Goal: Use online tool/utility: Utilize a website feature to perform a specific function

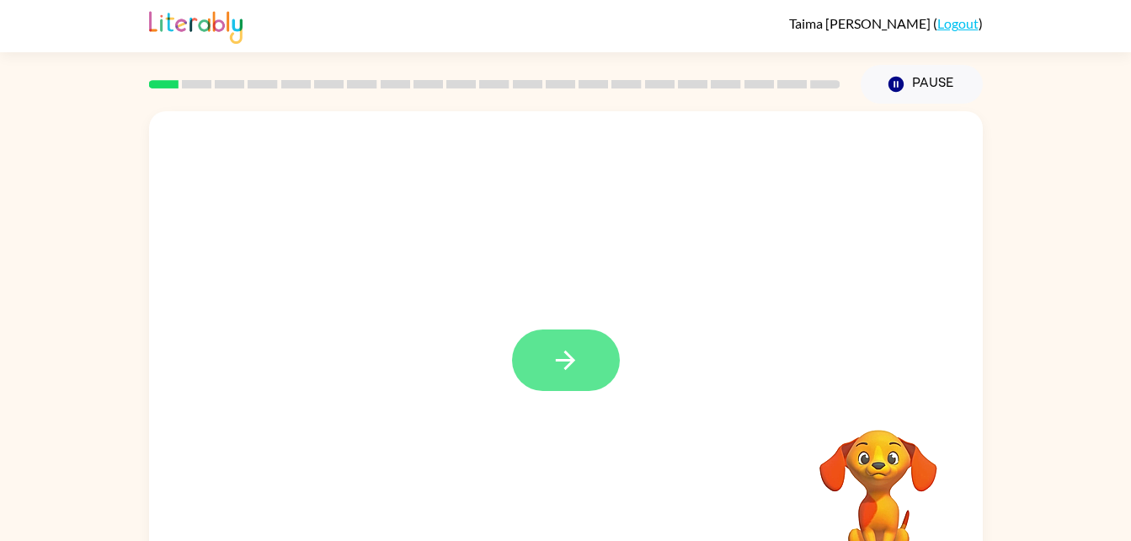
click at [570, 364] on icon "button" at bounding box center [565, 359] width 19 height 19
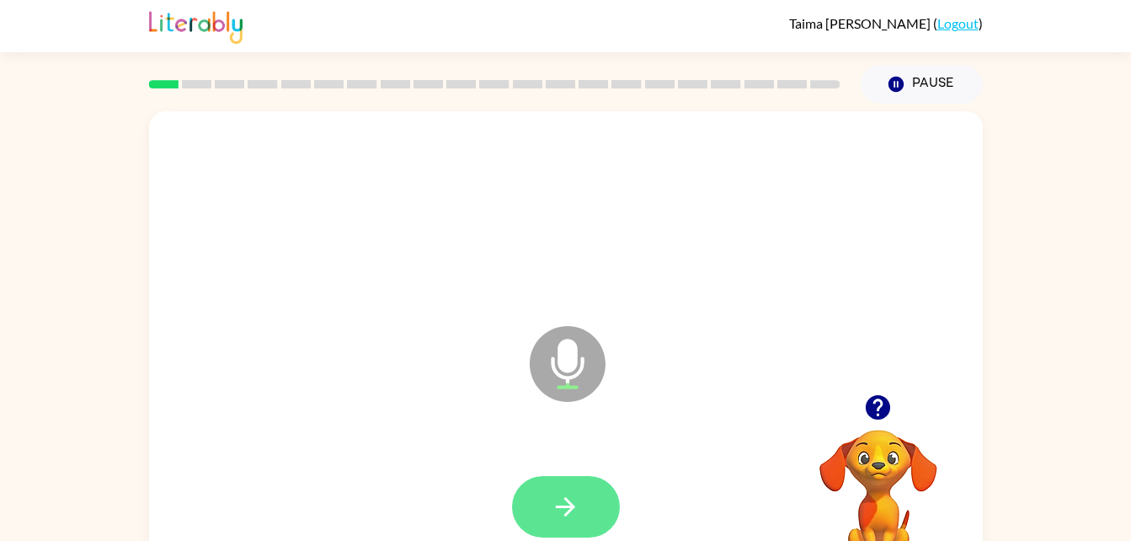
click at [575, 503] on icon "button" at bounding box center [565, 506] width 29 height 29
click at [558, 514] on icon "button" at bounding box center [565, 506] width 29 height 29
click at [564, 489] on button "button" at bounding box center [566, 506] width 108 height 61
click at [569, 501] on icon "button" at bounding box center [565, 506] width 19 height 19
click at [572, 498] on icon "button" at bounding box center [565, 506] width 29 height 29
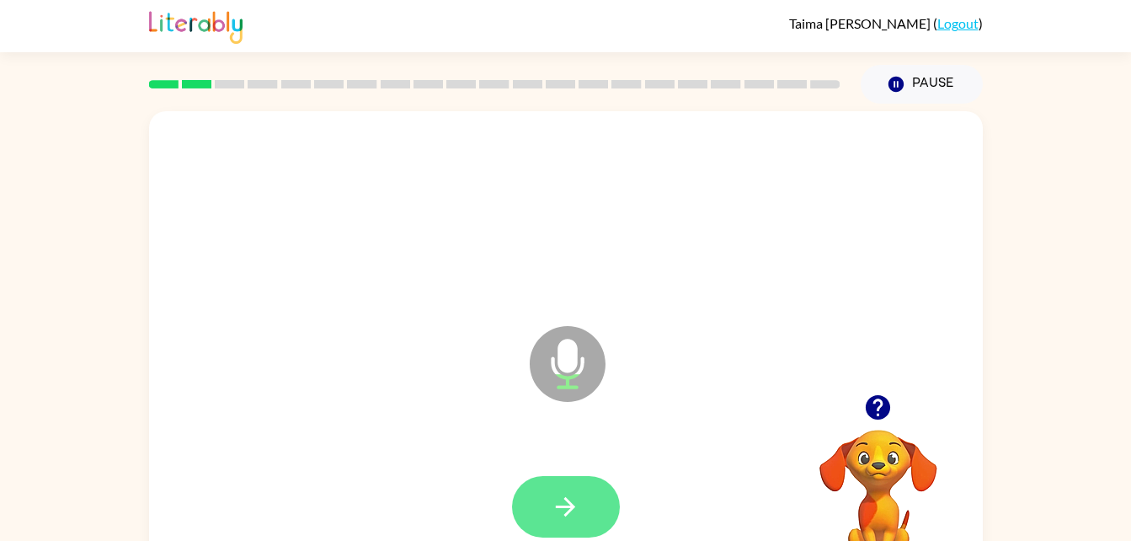
click at [563, 510] on icon "button" at bounding box center [565, 506] width 29 height 29
click at [565, 512] on icon "button" at bounding box center [565, 506] width 29 height 29
click at [546, 498] on button "button" at bounding box center [566, 506] width 108 height 61
click at [558, 511] on icon "button" at bounding box center [565, 506] width 29 height 29
click at [565, 507] on icon "button" at bounding box center [565, 506] width 19 height 19
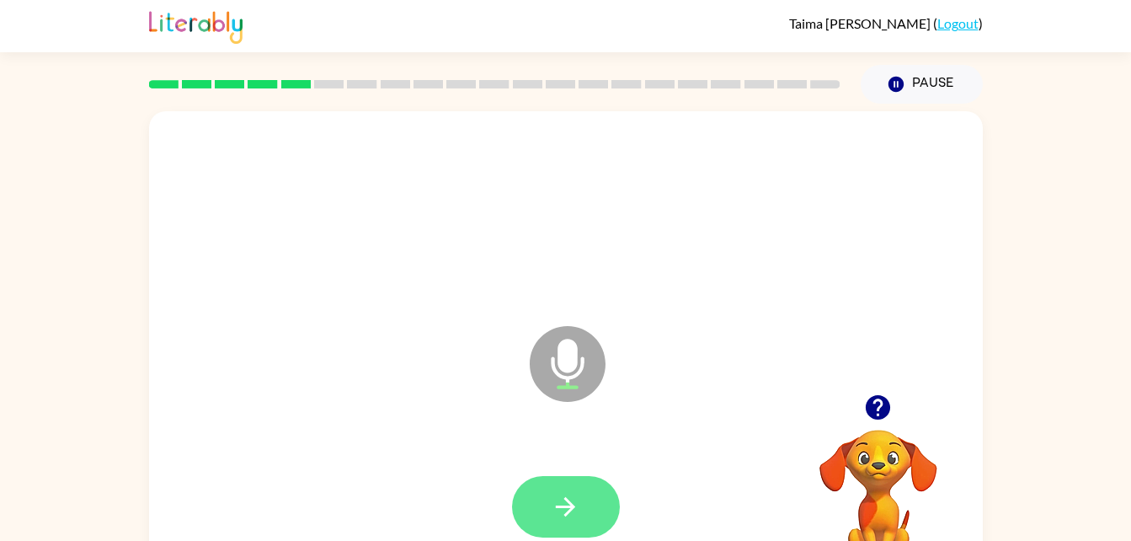
click at [557, 500] on icon "button" at bounding box center [565, 506] width 29 height 29
click at [563, 520] on icon "button" at bounding box center [565, 506] width 29 height 29
click at [555, 513] on icon "button" at bounding box center [565, 506] width 29 height 29
click at [559, 525] on button "button" at bounding box center [566, 506] width 108 height 61
click at [544, 497] on button "button" at bounding box center [566, 506] width 108 height 61
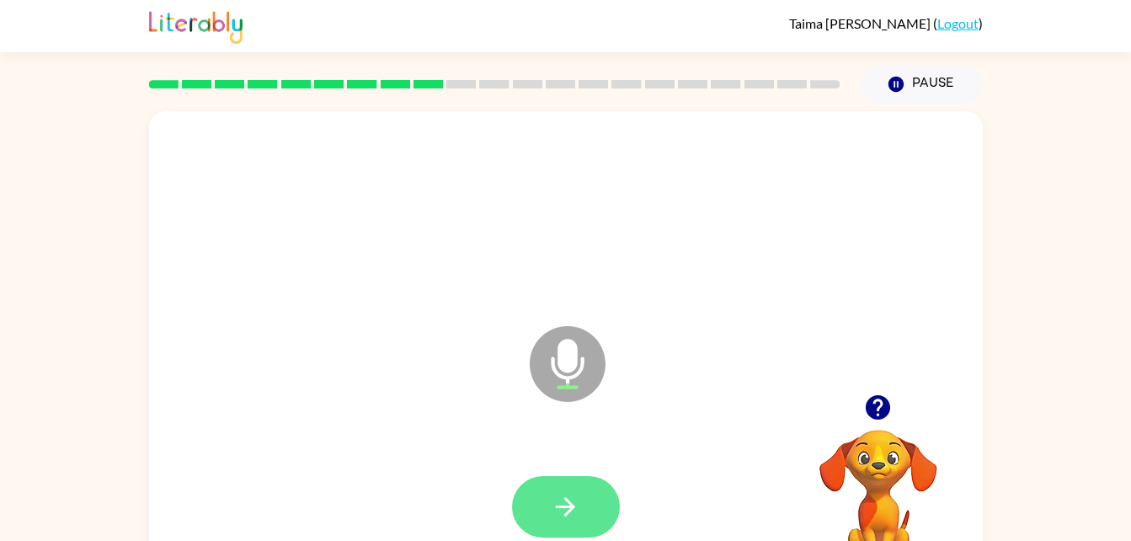
click at [560, 512] on icon "button" at bounding box center [565, 506] width 29 height 29
click at [577, 505] on icon "button" at bounding box center [565, 506] width 29 height 29
click at [569, 505] on icon "button" at bounding box center [565, 506] width 19 height 19
click at [556, 510] on icon "button" at bounding box center [565, 506] width 29 height 29
click at [561, 527] on button "button" at bounding box center [566, 506] width 108 height 61
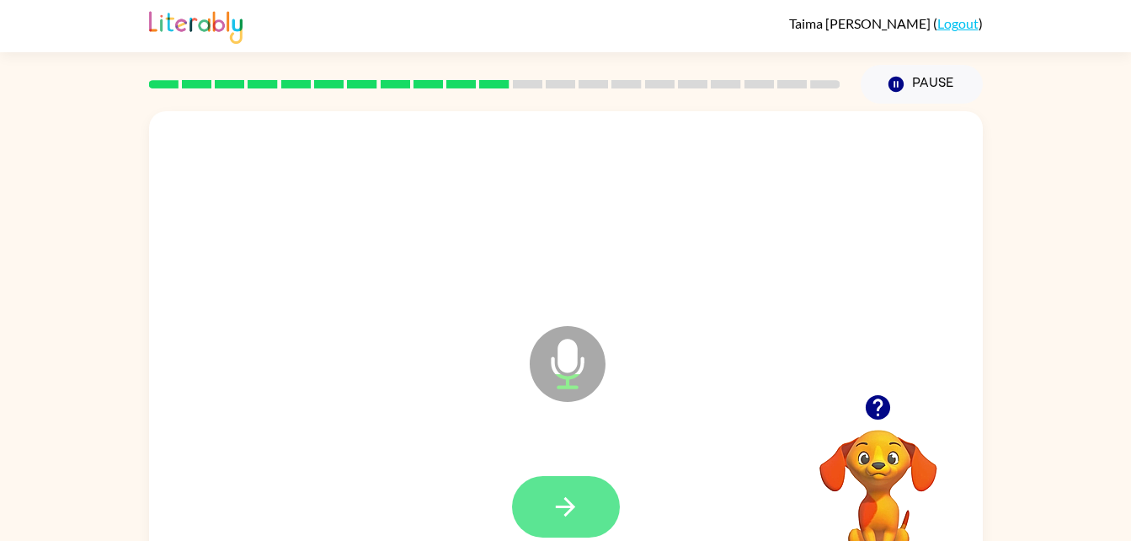
click at [558, 486] on button "button" at bounding box center [566, 506] width 108 height 61
click at [554, 507] on icon "button" at bounding box center [565, 506] width 29 height 29
click at [556, 510] on icon "button" at bounding box center [565, 506] width 29 height 29
click at [551, 514] on icon "button" at bounding box center [565, 506] width 29 height 29
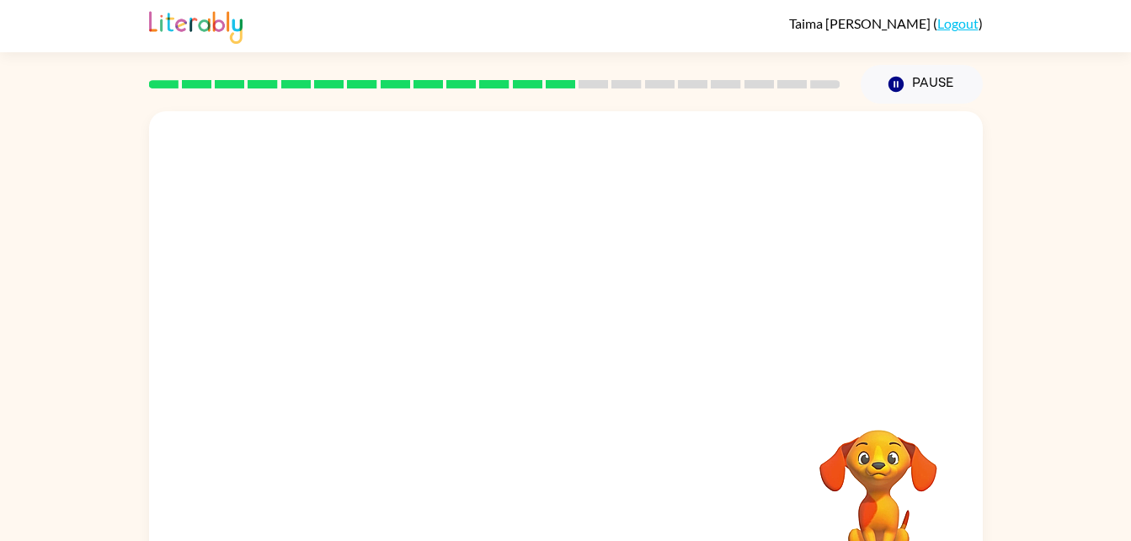
click at [572, 261] on div at bounding box center [566, 214] width 800 height 138
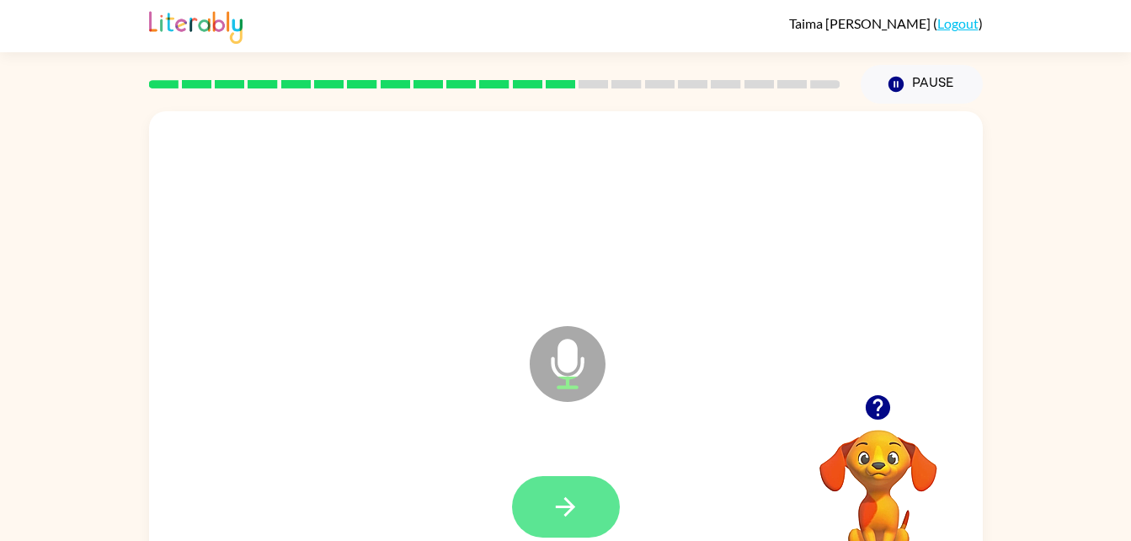
click at [556, 503] on icon "button" at bounding box center [565, 506] width 29 height 29
click at [569, 510] on icon "button" at bounding box center [565, 506] width 19 height 19
click at [561, 515] on icon "button" at bounding box center [565, 506] width 29 height 29
click at [584, 513] on button "button" at bounding box center [566, 506] width 108 height 61
click at [559, 503] on icon "button" at bounding box center [565, 506] width 29 height 29
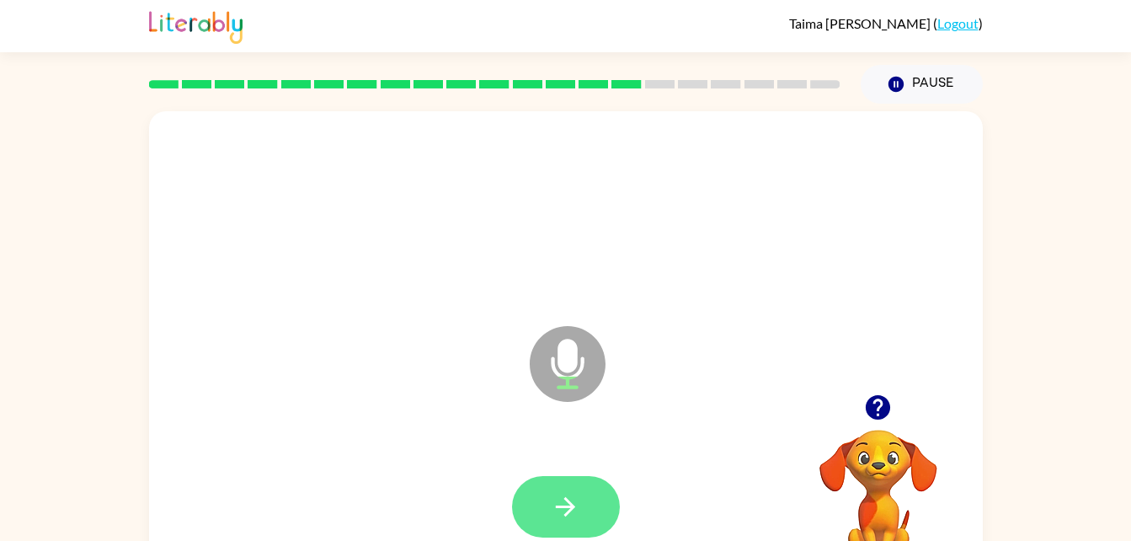
click at [542, 502] on button "button" at bounding box center [566, 506] width 108 height 61
click at [552, 497] on icon "button" at bounding box center [565, 506] width 29 height 29
click at [569, 522] on button "button" at bounding box center [566, 506] width 108 height 61
click at [541, 513] on button "button" at bounding box center [566, 506] width 108 height 61
click at [567, 510] on icon "button" at bounding box center [565, 506] width 29 height 29
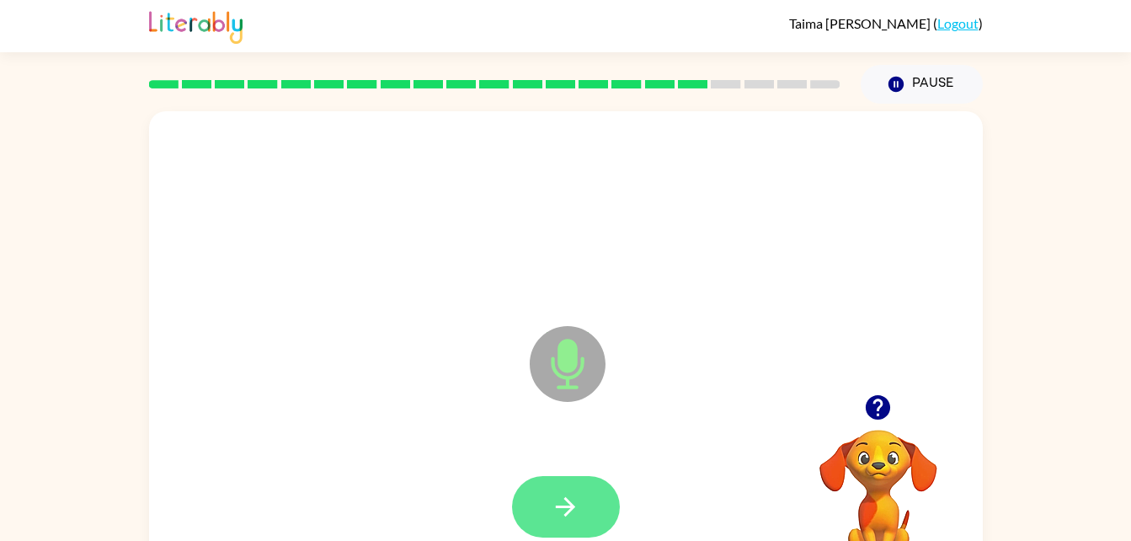
click at [560, 505] on icon "button" at bounding box center [565, 506] width 19 height 19
click at [555, 526] on button "button" at bounding box center [566, 506] width 108 height 61
click at [564, 511] on icon "button" at bounding box center [565, 506] width 29 height 29
click at [547, 528] on button "button" at bounding box center [566, 506] width 108 height 61
click at [545, 505] on button "button" at bounding box center [566, 506] width 108 height 61
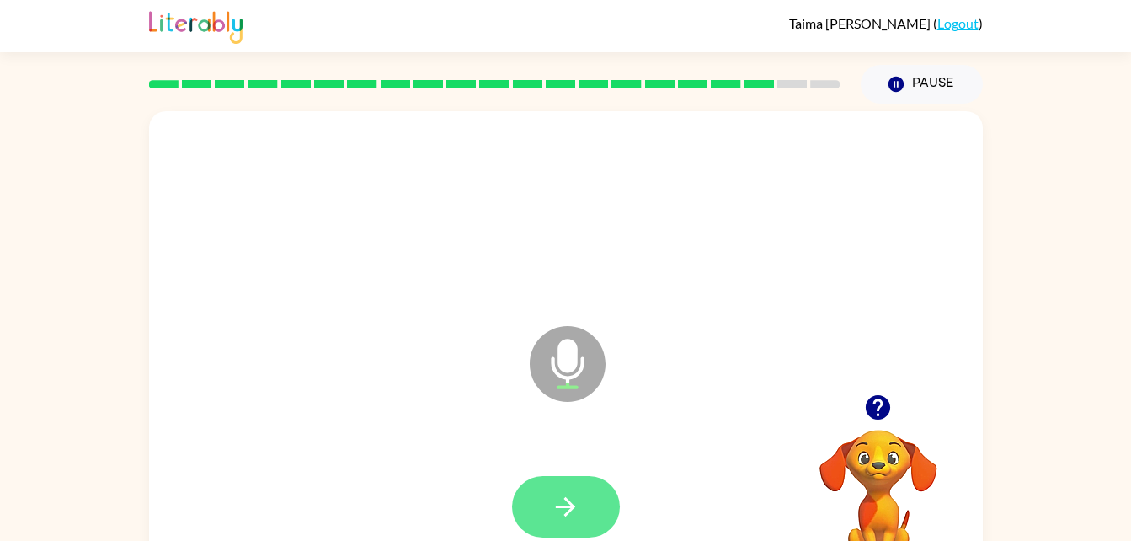
click at [566, 528] on button "button" at bounding box center [566, 506] width 108 height 61
click at [581, 501] on button "button" at bounding box center [566, 506] width 108 height 61
click at [569, 489] on button "button" at bounding box center [566, 506] width 108 height 61
